Goal: Obtain resource: Download file/media

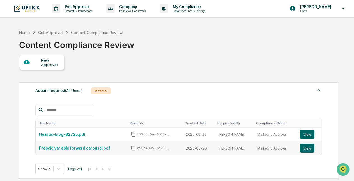
click at [88, 149] on link "Prepaid variable forward carousel.pdf" at bounding box center [74, 148] width 71 height 4
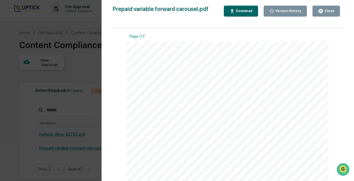
click at [326, 7] on button "Close" at bounding box center [327, 11] width 28 height 11
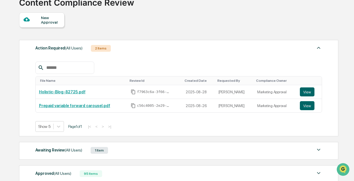
scroll to position [44, 0]
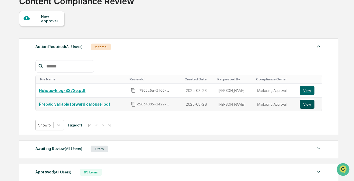
click at [308, 103] on button "View" at bounding box center [307, 104] width 15 height 9
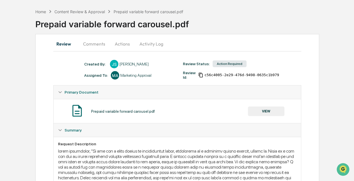
scroll to position [20, 0]
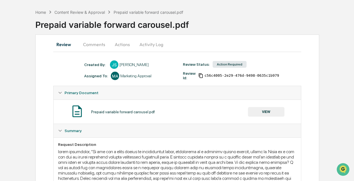
click at [101, 47] on button "Comments" at bounding box center [94, 44] width 31 height 13
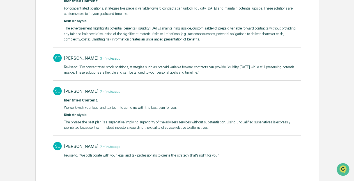
scroll to position [0, 0]
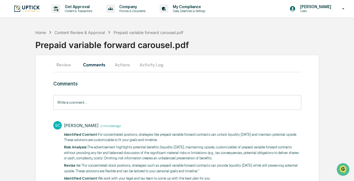
click at [69, 66] on button "Review" at bounding box center [65, 64] width 25 height 13
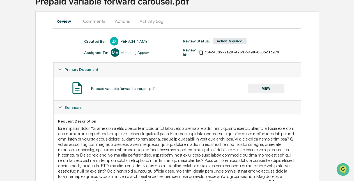
scroll to position [110, 0]
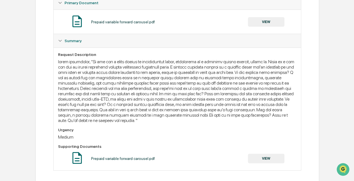
click at [263, 22] on button "VIEW" at bounding box center [266, 22] width 37 height 10
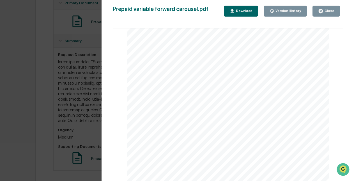
scroll to position [1665, 0]
